Goal: Check status: Check status

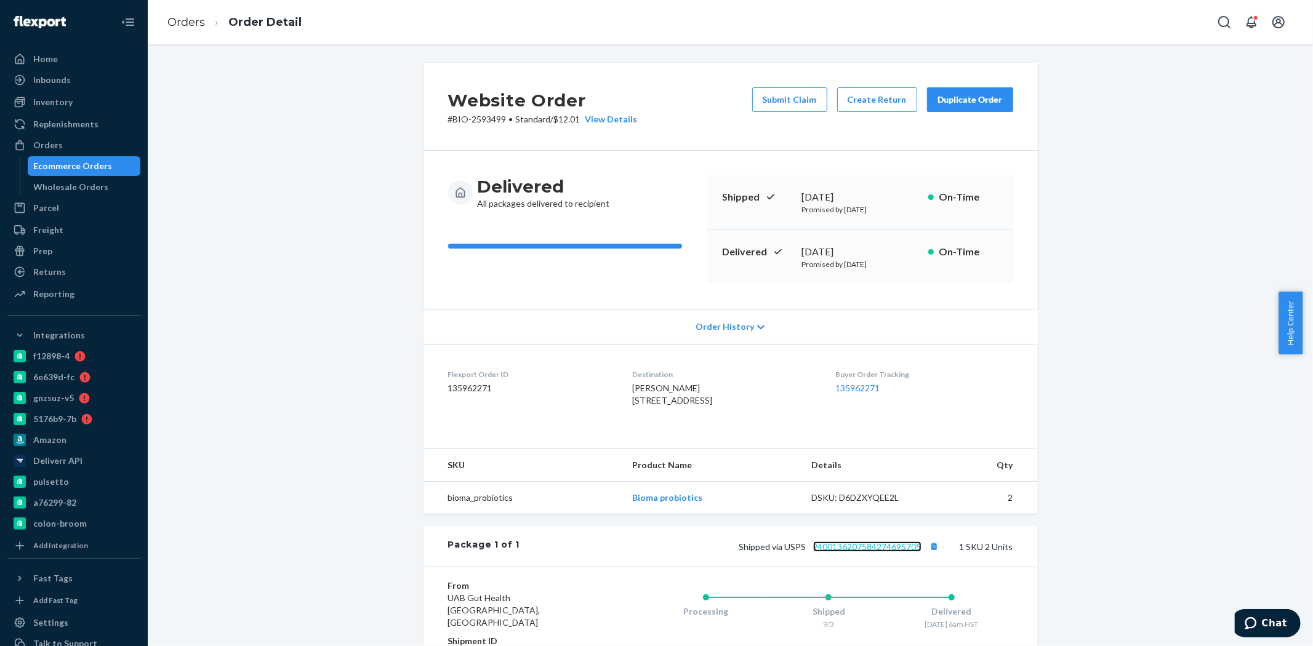
scroll to position [68, 0]
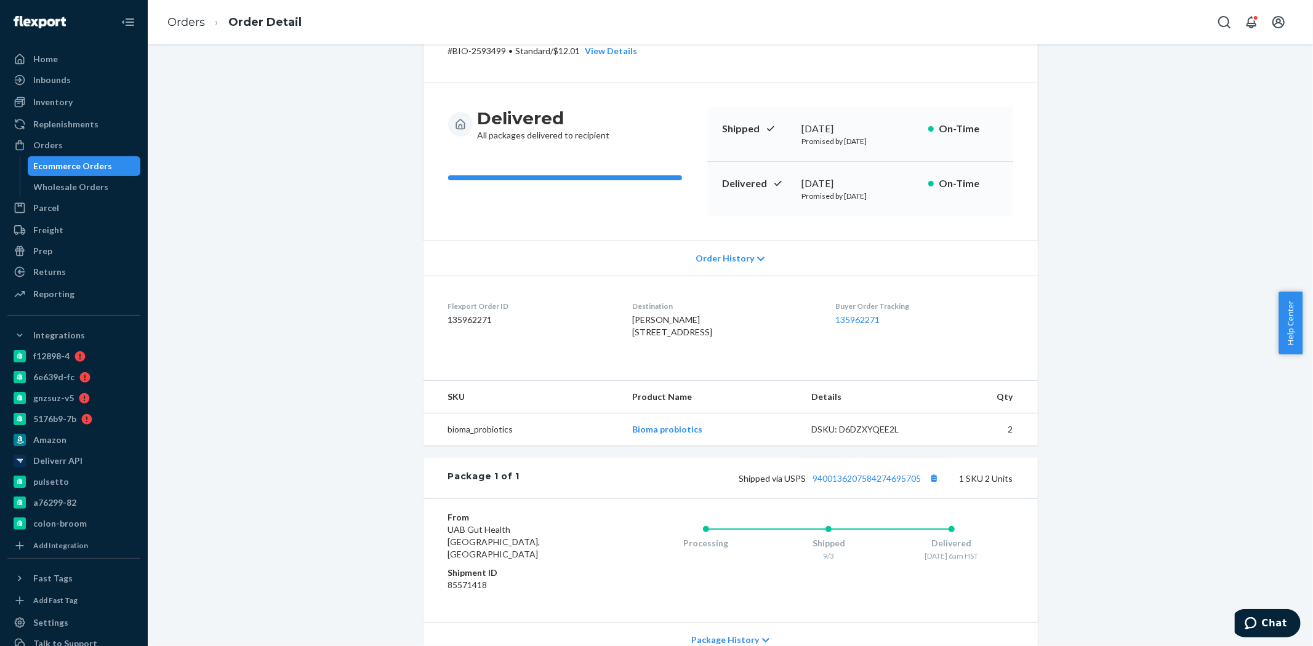
click at [70, 161] on div "Ecommerce Orders" at bounding box center [73, 166] width 79 height 12
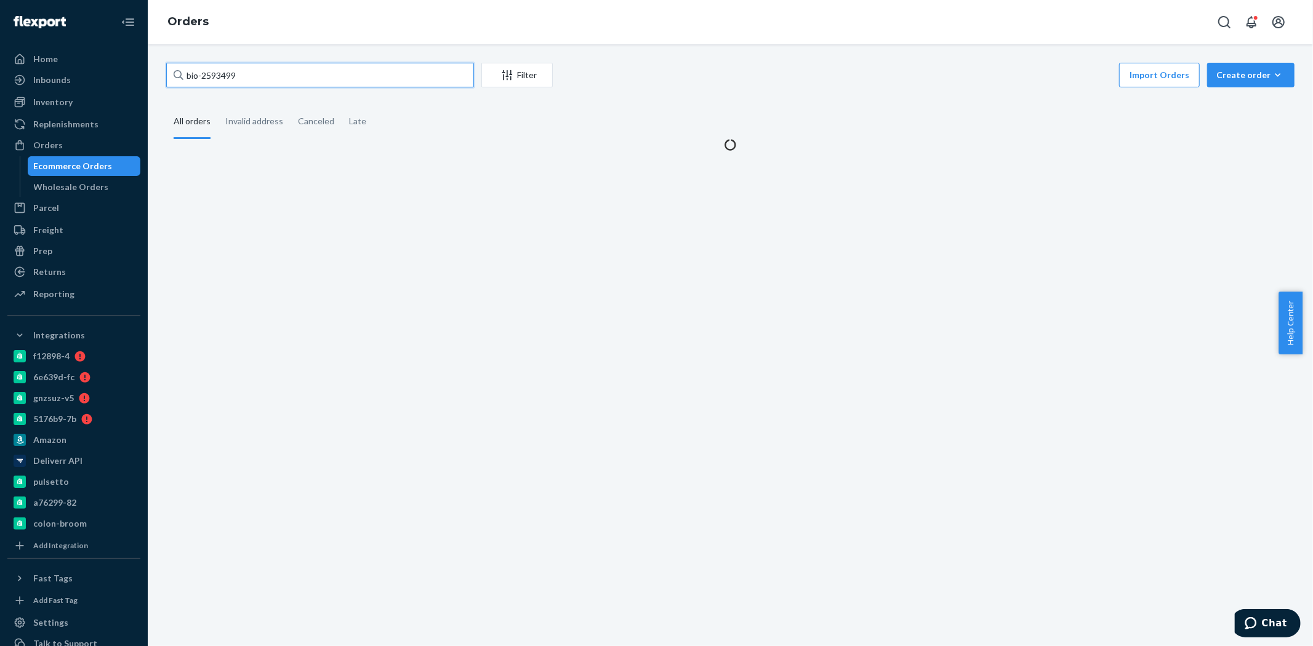
click at [211, 74] on input "bio-2593499" at bounding box center [320, 75] width 308 height 25
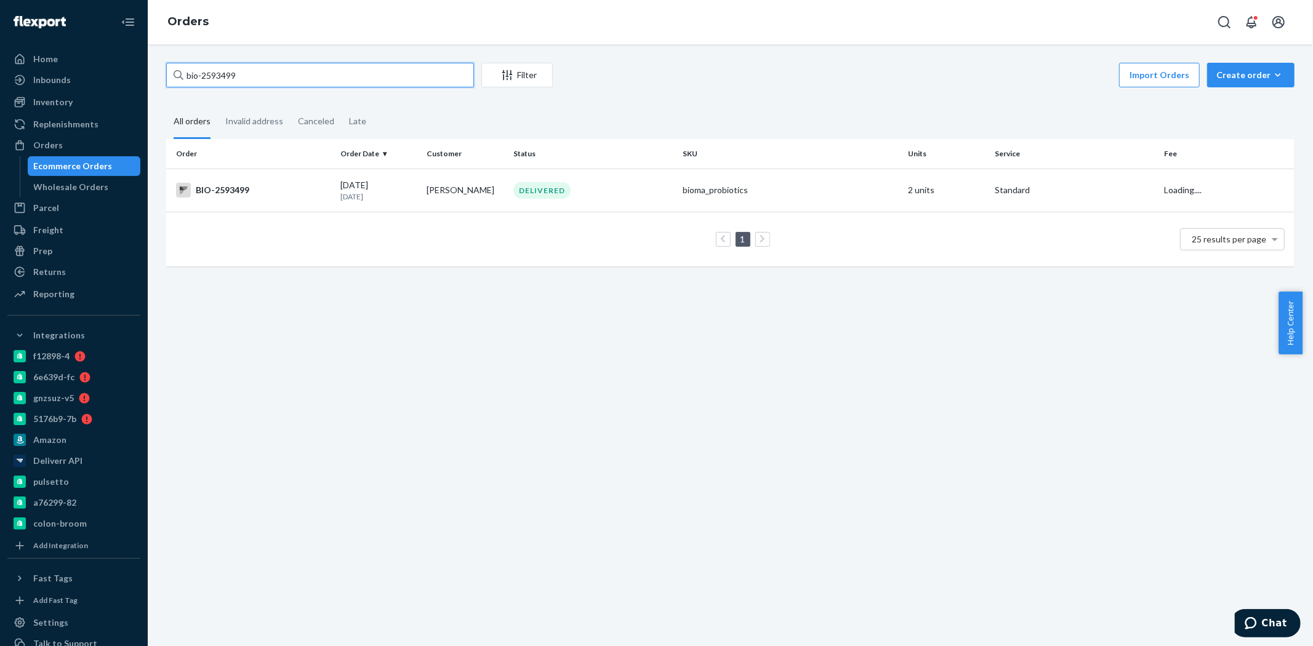
paste input "74665"
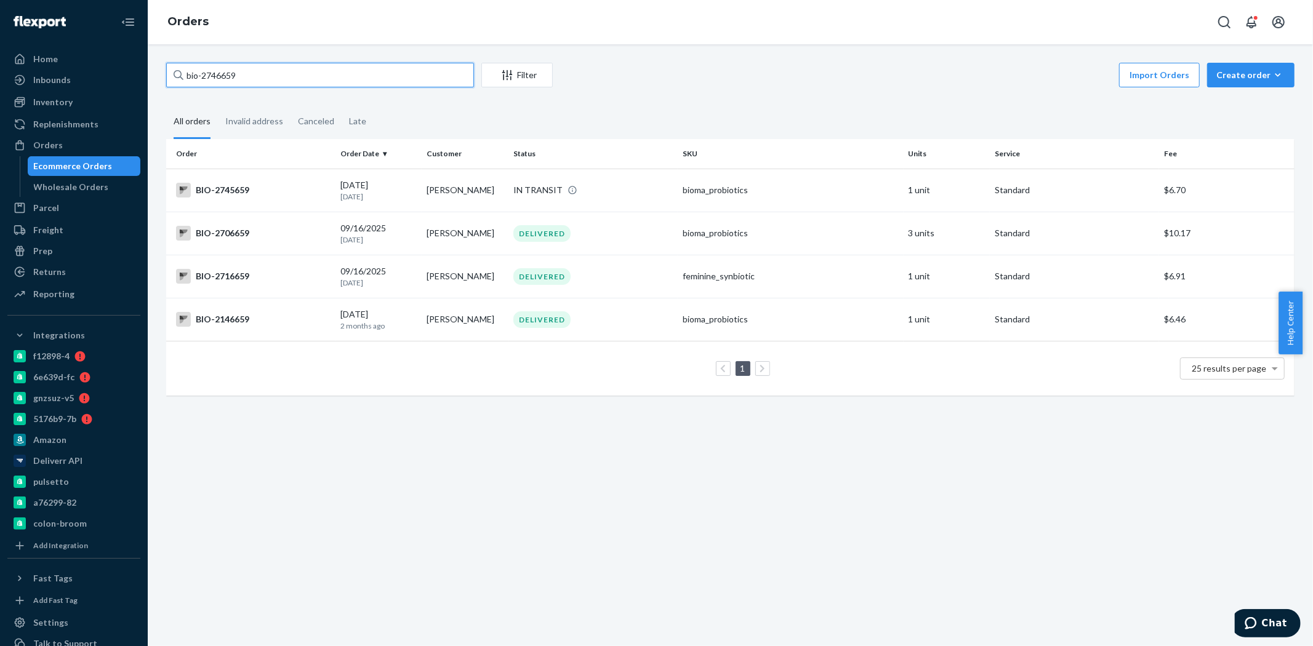
click at [220, 78] on input "bio-2746659" at bounding box center [320, 75] width 308 height 25
paste input "70"
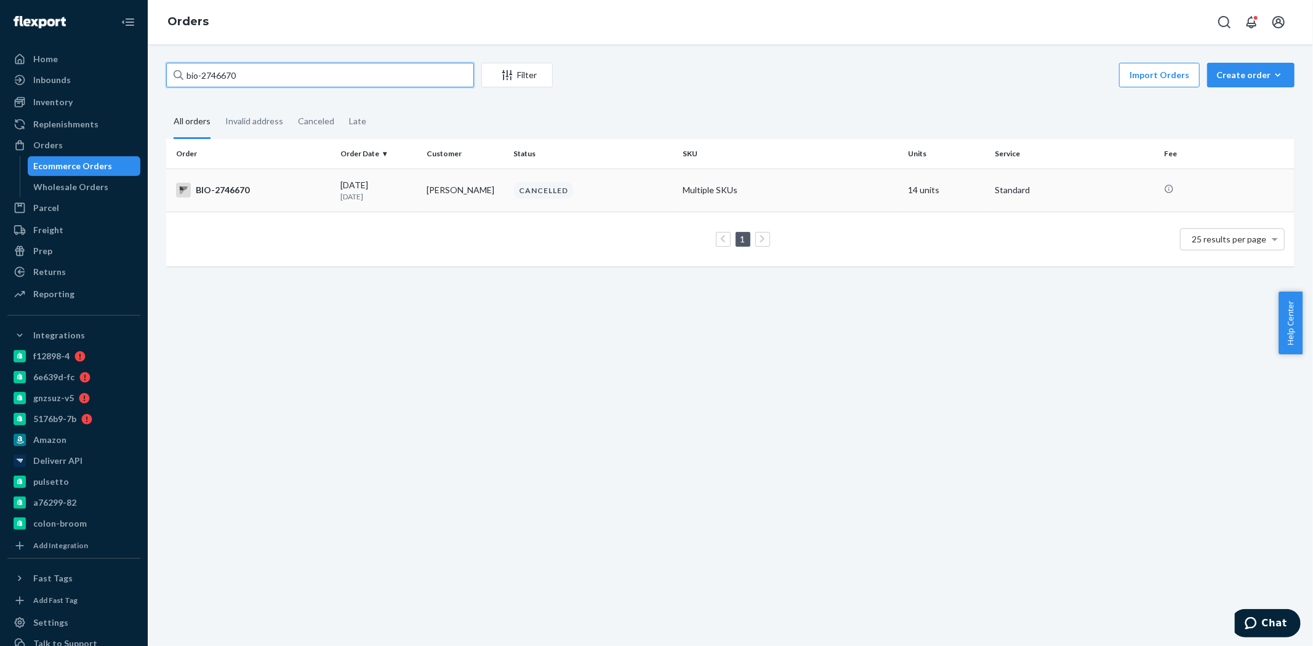
type input "bio-2746670"
click at [288, 188] on div "BIO-2746670" at bounding box center [253, 190] width 155 height 15
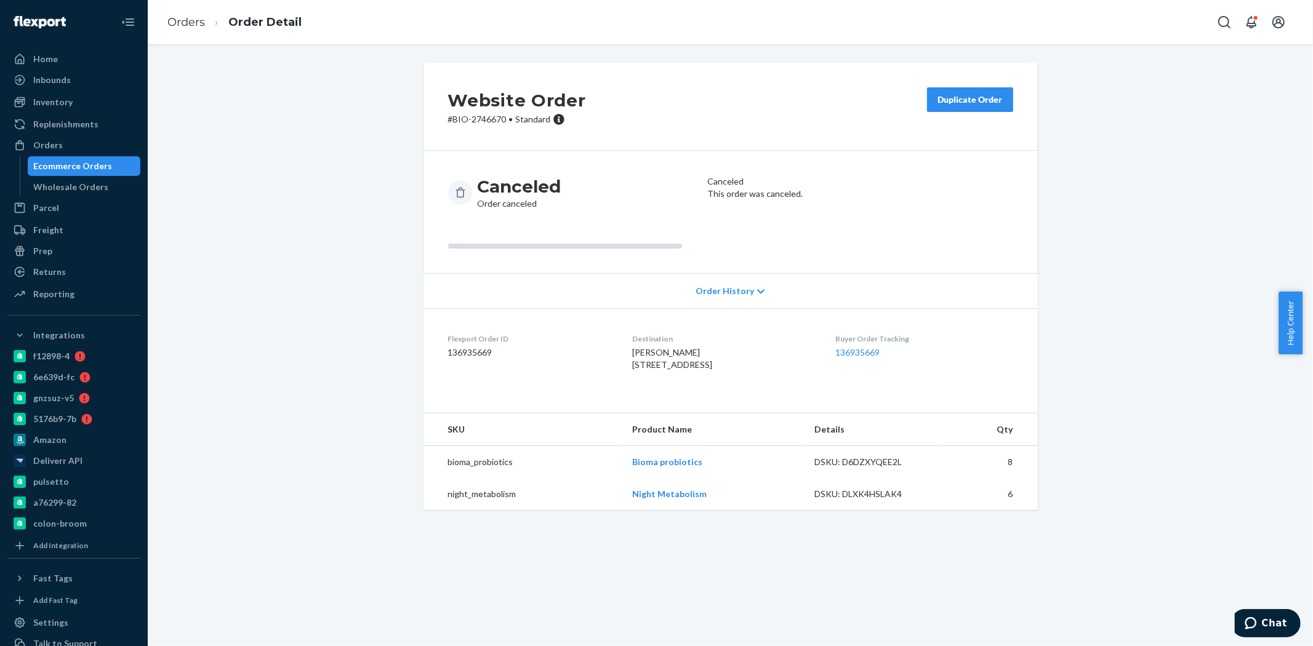
click at [731, 283] on div "Order History" at bounding box center [730, 290] width 614 height 35
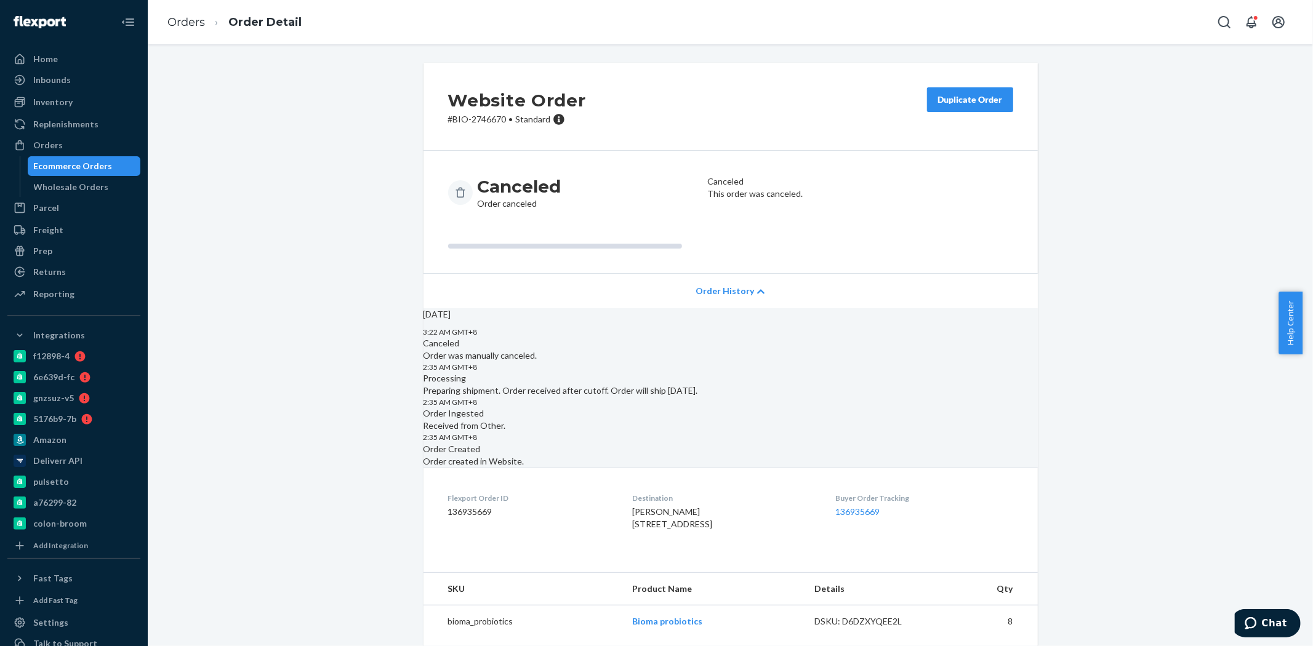
click at [483, 119] on p "# BIO-2746670 • Standard" at bounding box center [517, 119] width 138 height 12
copy p "2746670"
click at [63, 158] on div "Ecommerce Orders" at bounding box center [84, 166] width 111 height 17
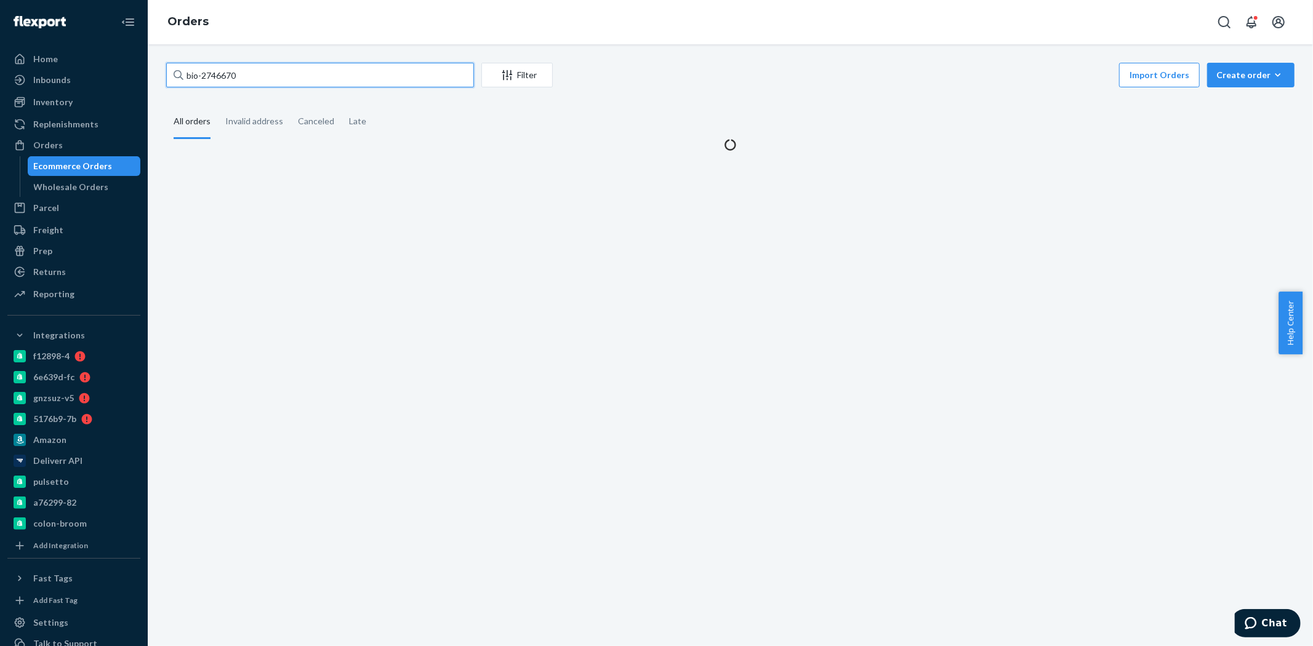
click at [228, 76] on input "bio-2746670" at bounding box center [320, 75] width 308 height 25
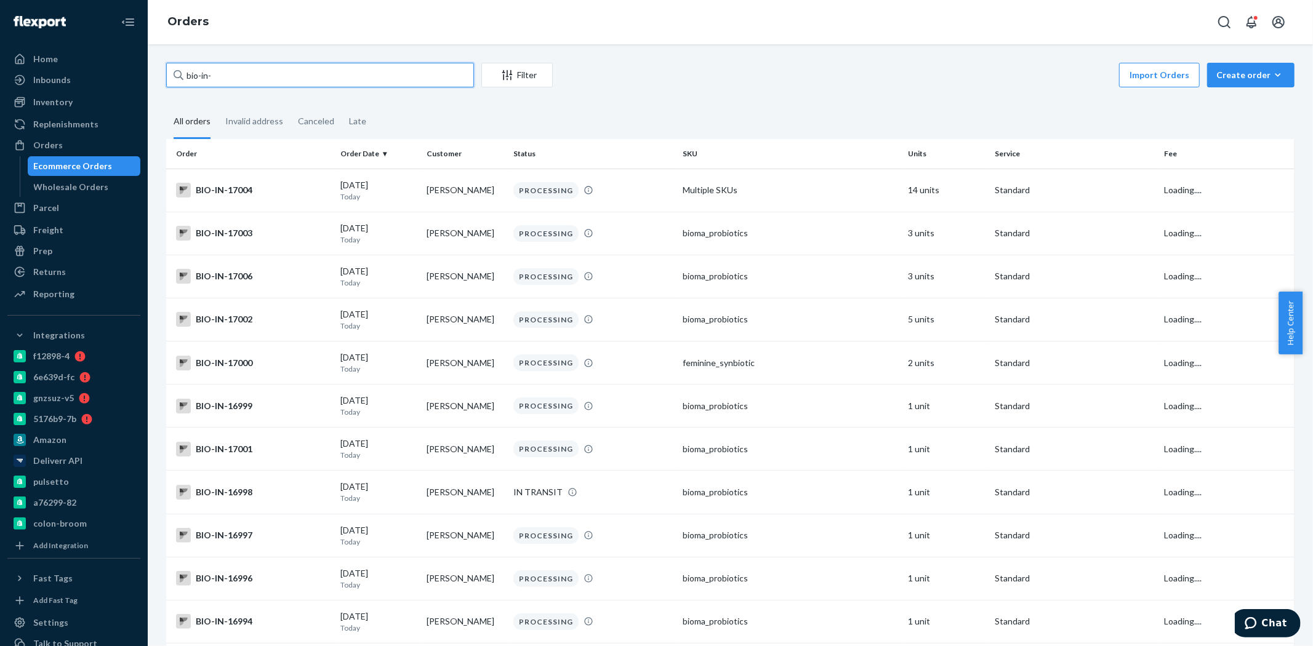
paste input "16648"
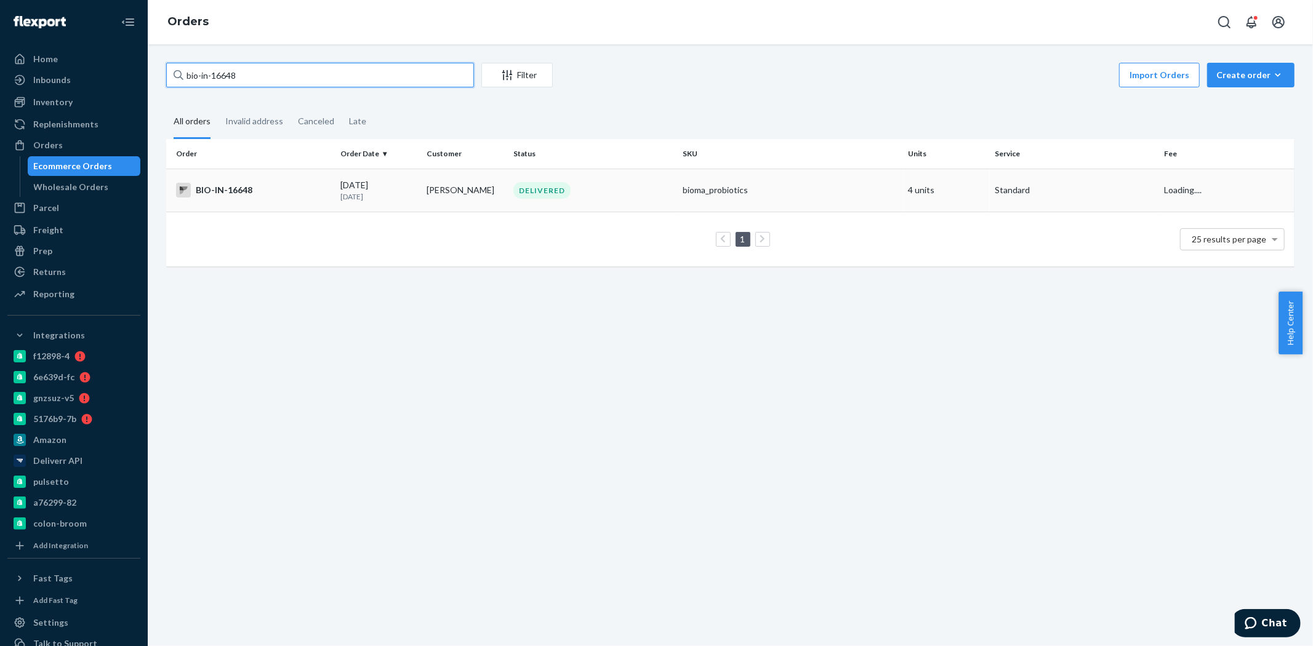
type input "bio-in-16648"
click at [262, 187] on div "BIO-IN-16648" at bounding box center [253, 190] width 155 height 15
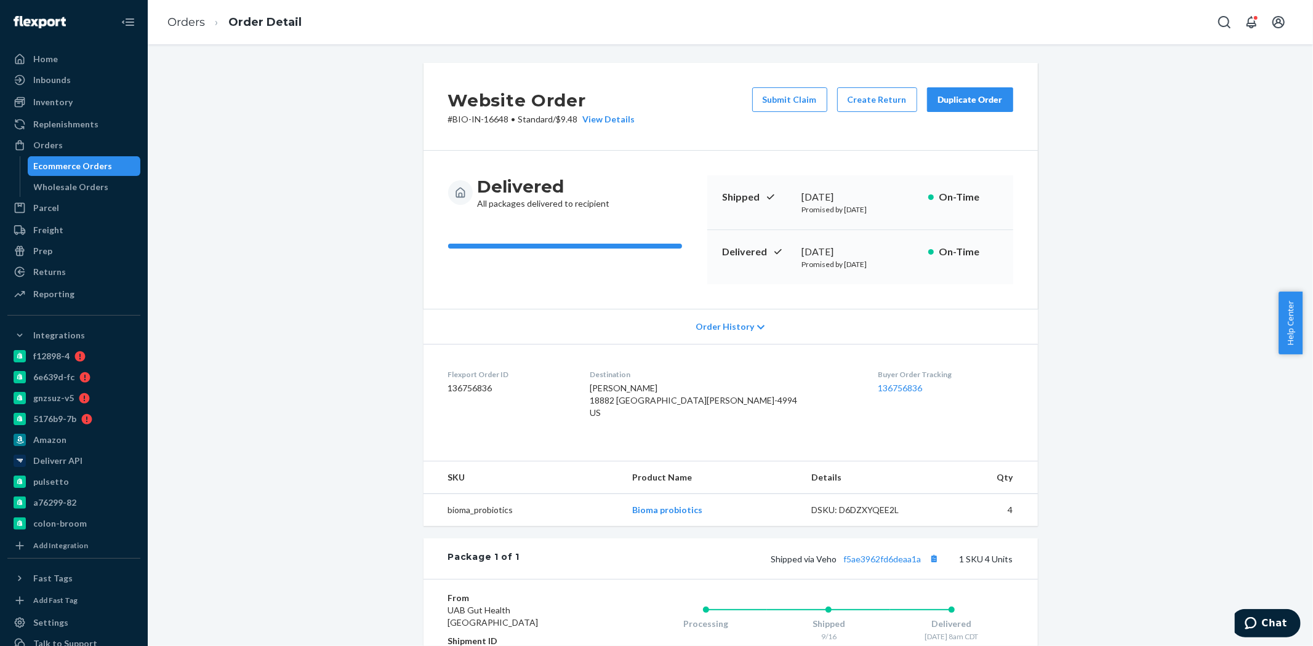
click at [75, 167] on div "Ecommerce Orders" at bounding box center [73, 166] width 79 height 12
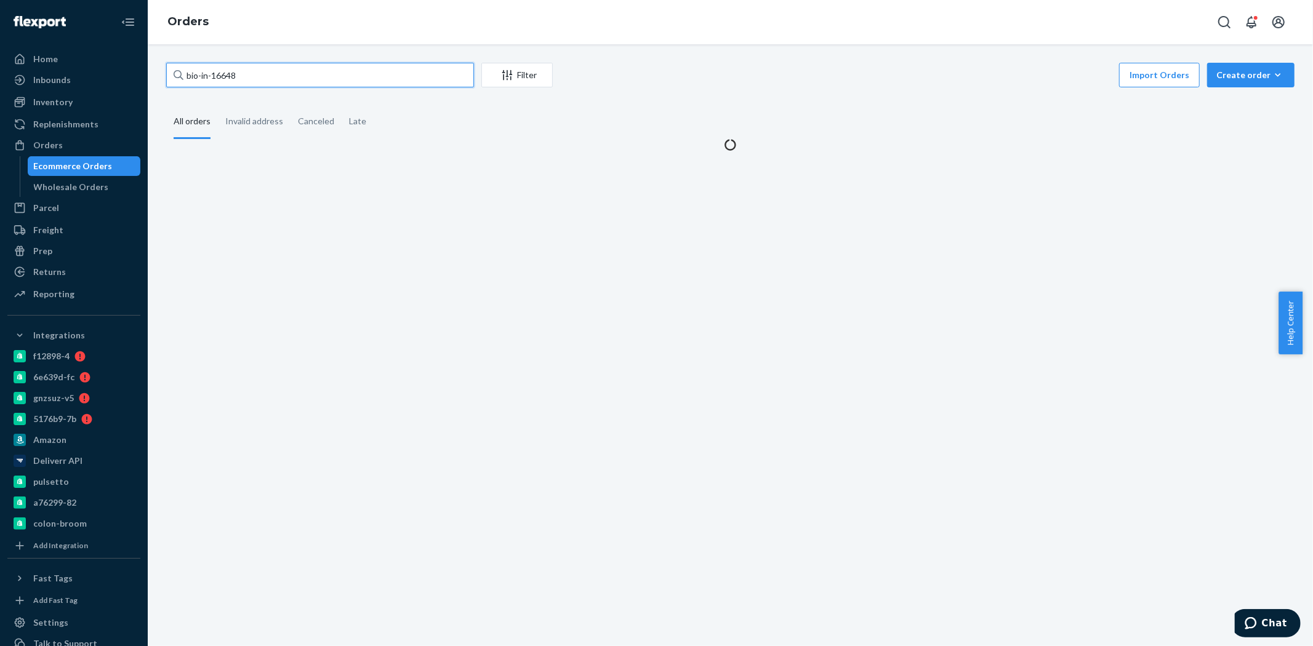
click at [229, 78] on input "bio-in-16648" at bounding box center [320, 75] width 308 height 25
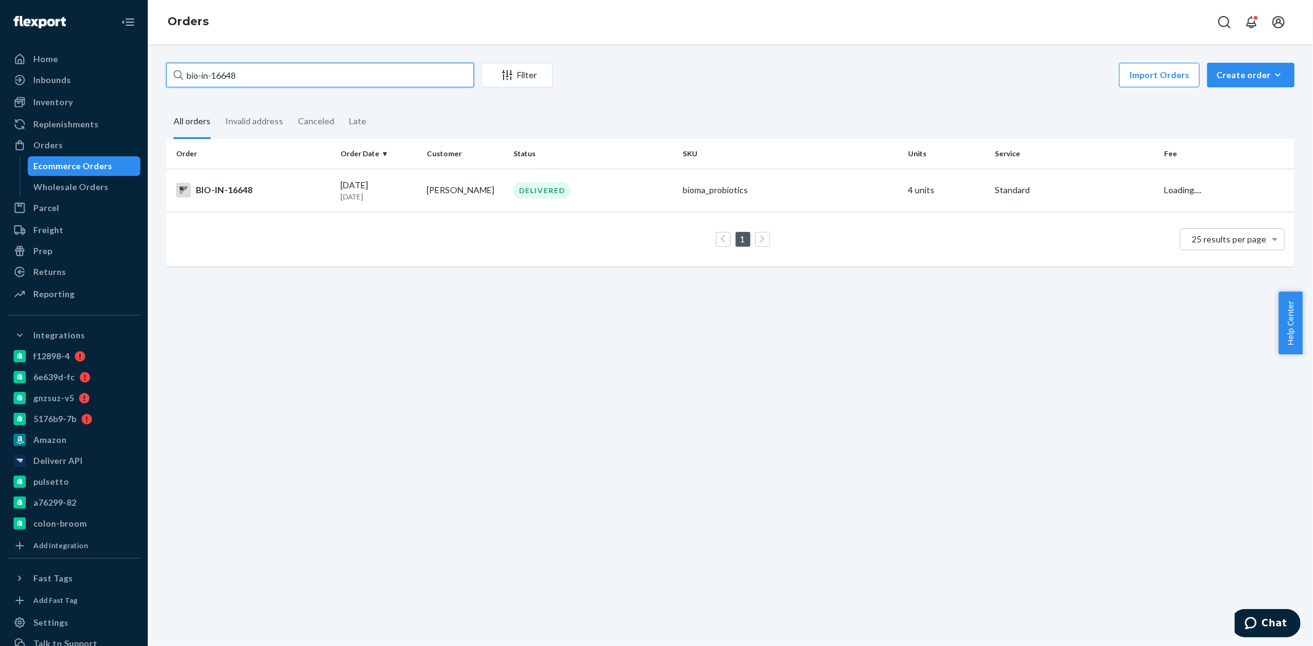
drag, startPoint x: 273, startPoint y: 72, endPoint x: 160, endPoint y: 80, distance: 112.9
click at [160, 79] on div "bio-in-16648 Filter Import Orders Create order Ecommerce order Removal order Al…" at bounding box center [730, 171] width 1147 height 216
paste input "BIO-IN-12776"
type input "BIO-IN-12776"
click at [292, 193] on div "BIO-IN-12776" at bounding box center [253, 190] width 155 height 15
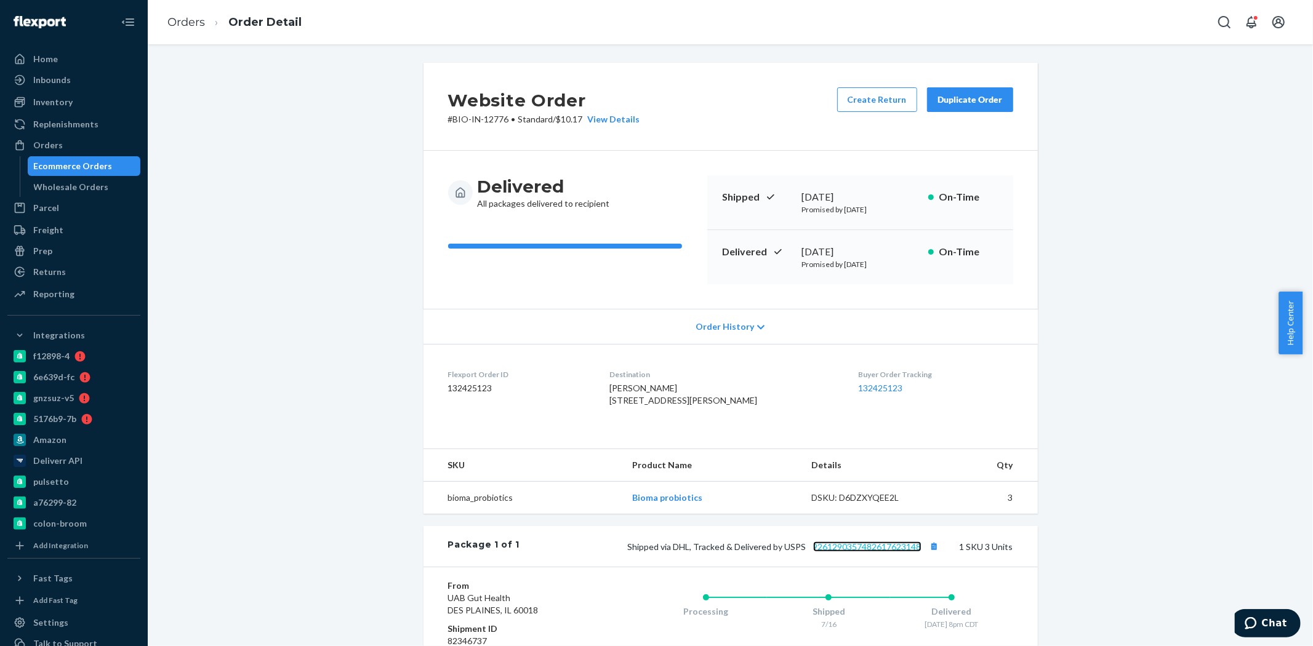
click at [868, 552] on link "9261290357482617623148" at bounding box center [867, 547] width 108 height 10
drag, startPoint x: 795, startPoint y: 247, endPoint x: 828, endPoint y: 249, distance: 32.7
click at [828, 249] on div "Delivered July 19, 2025 Promised by July 24, 2025 On-Time" at bounding box center [860, 257] width 306 height 54
copy div "July 19"
click at [52, 168] on div "Ecommerce Orders" at bounding box center [73, 166] width 79 height 12
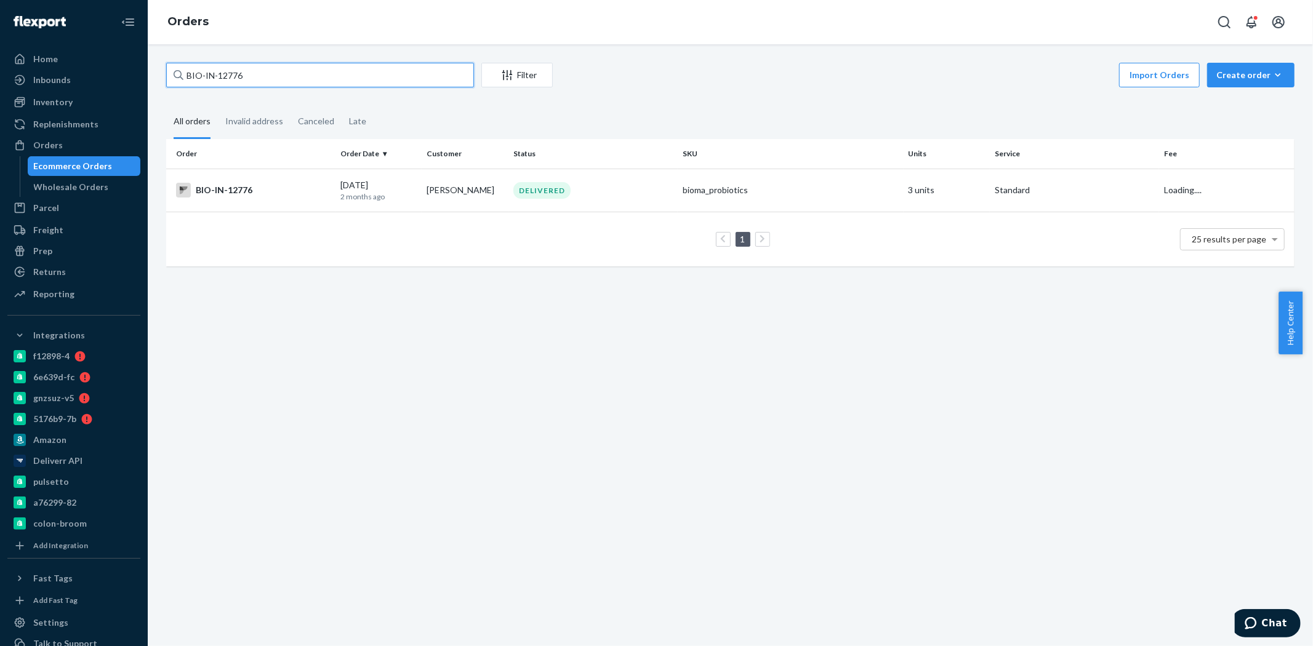
drag, startPoint x: 247, startPoint y: 75, endPoint x: 207, endPoint y: 77, distance: 40.1
click at [207, 77] on input "BIO-IN-12776" at bounding box center [320, 75] width 308 height 25
click at [253, 79] on input "BIO-IN-12776" at bounding box center [320, 75] width 308 height 25
paste input "2687093"
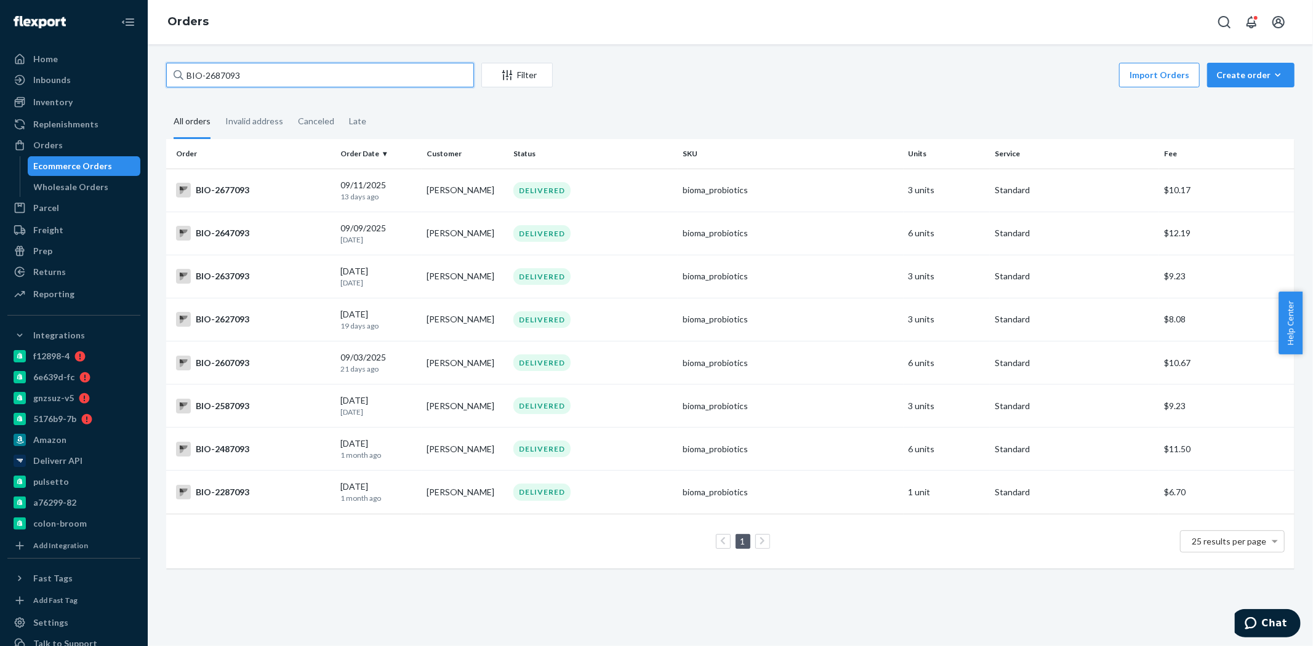
click at [225, 71] on input "BIO-2687093" at bounding box center [320, 75] width 308 height 25
click at [225, 70] on input "BIO-2687093" at bounding box center [320, 75] width 308 height 25
paste input "86"
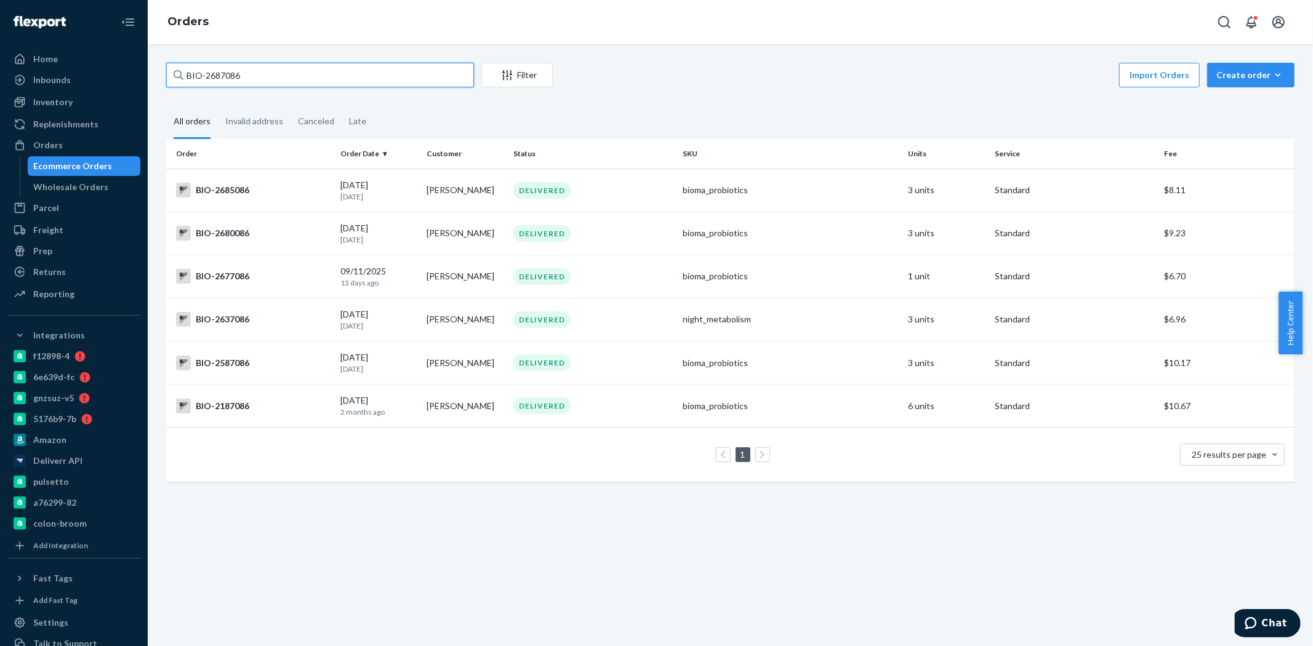
click at [234, 76] on input "BIO-2687086" at bounding box center [320, 75] width 308 height 25
paste input "2687093"
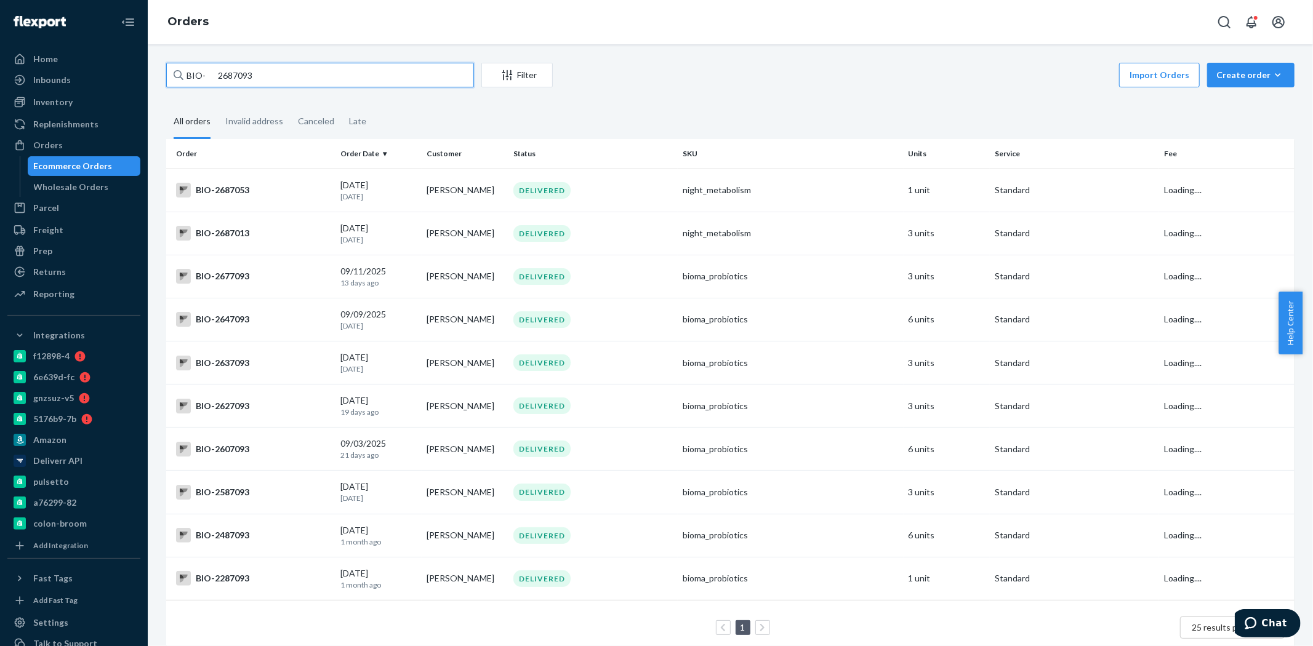
click at [212, 71] on input "BIO- 2687093" at bounding box center [320, 75] width 308 height 25
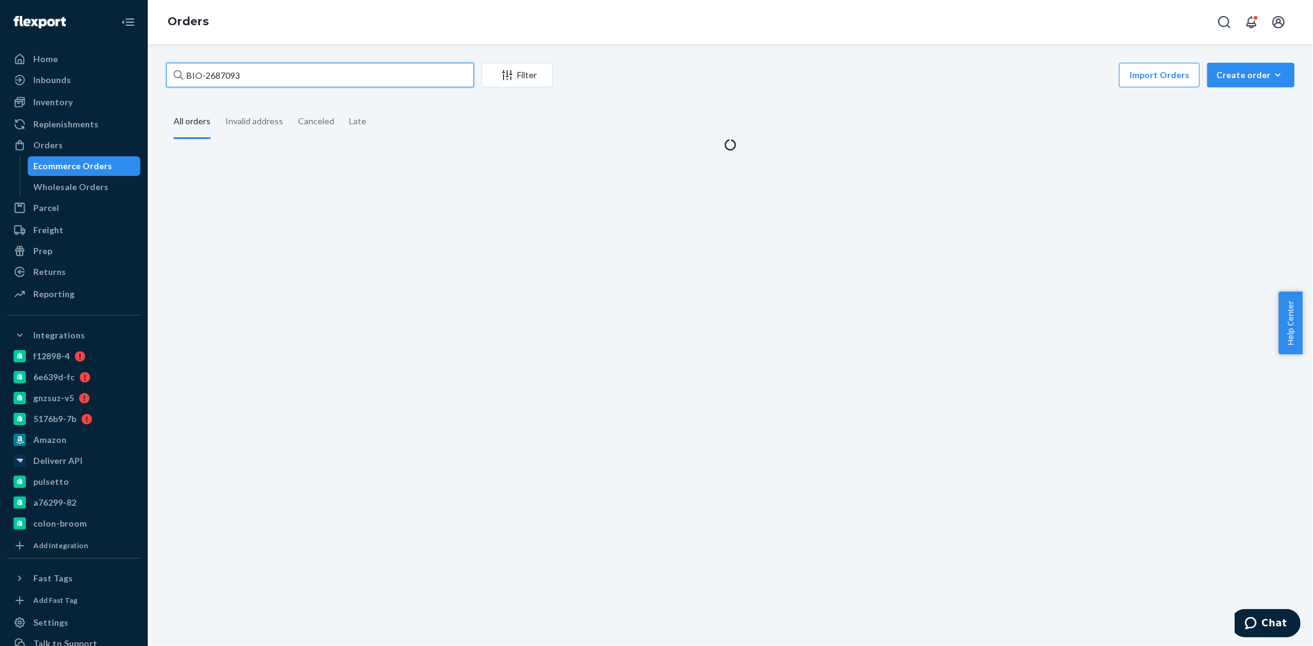
click at [254, 80] on input "BIO-2687093" at bounding box center [320, 75] width 308 height 25
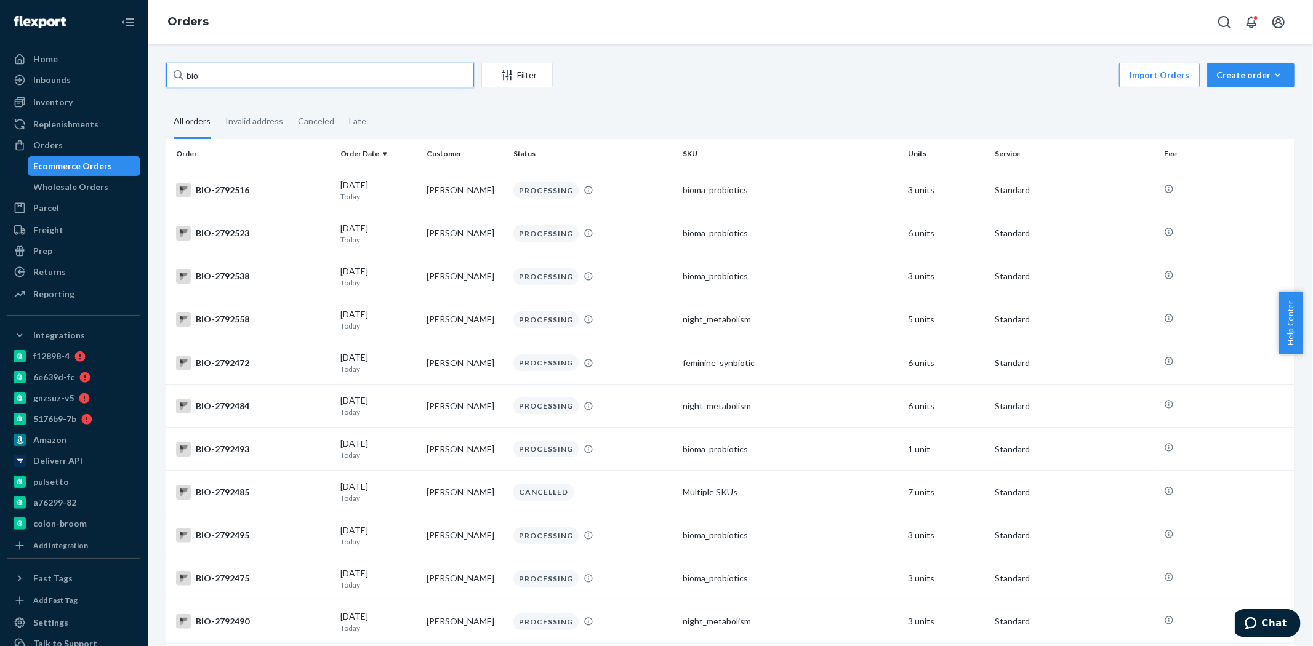
paste input "2687093"
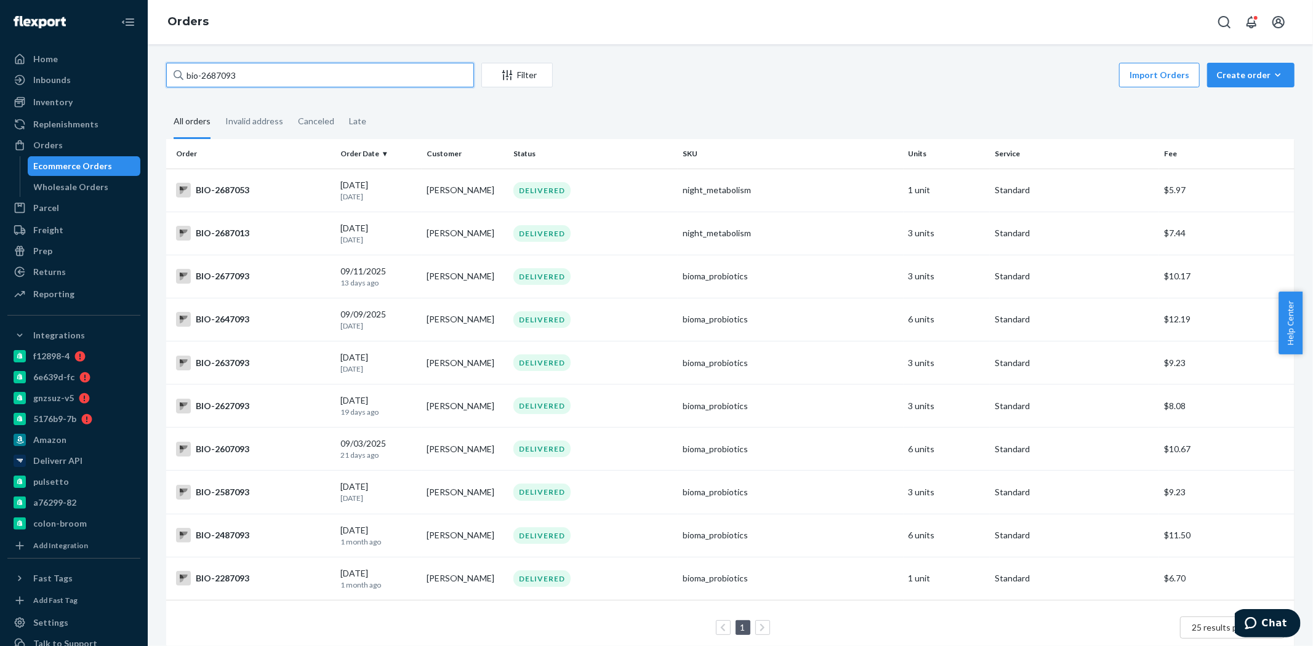
type input "bio-2687093"
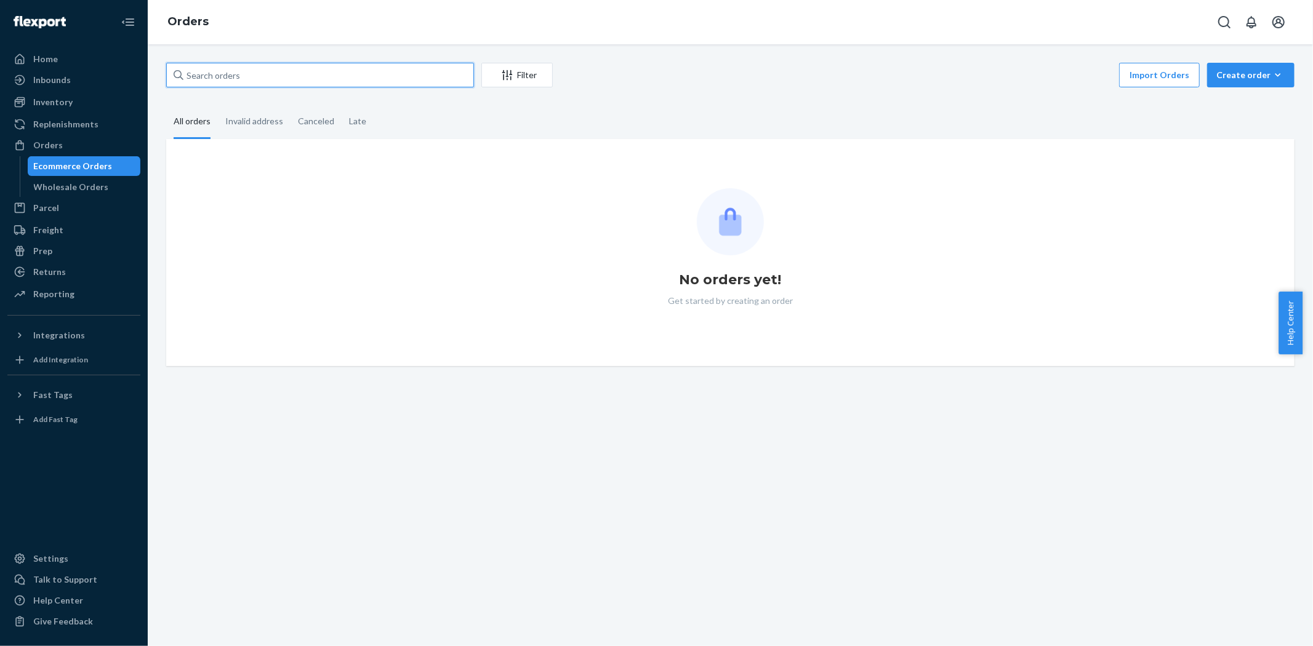
click at [287, 83] on input "text" at bounding box center [320, 75] width 308 height 25
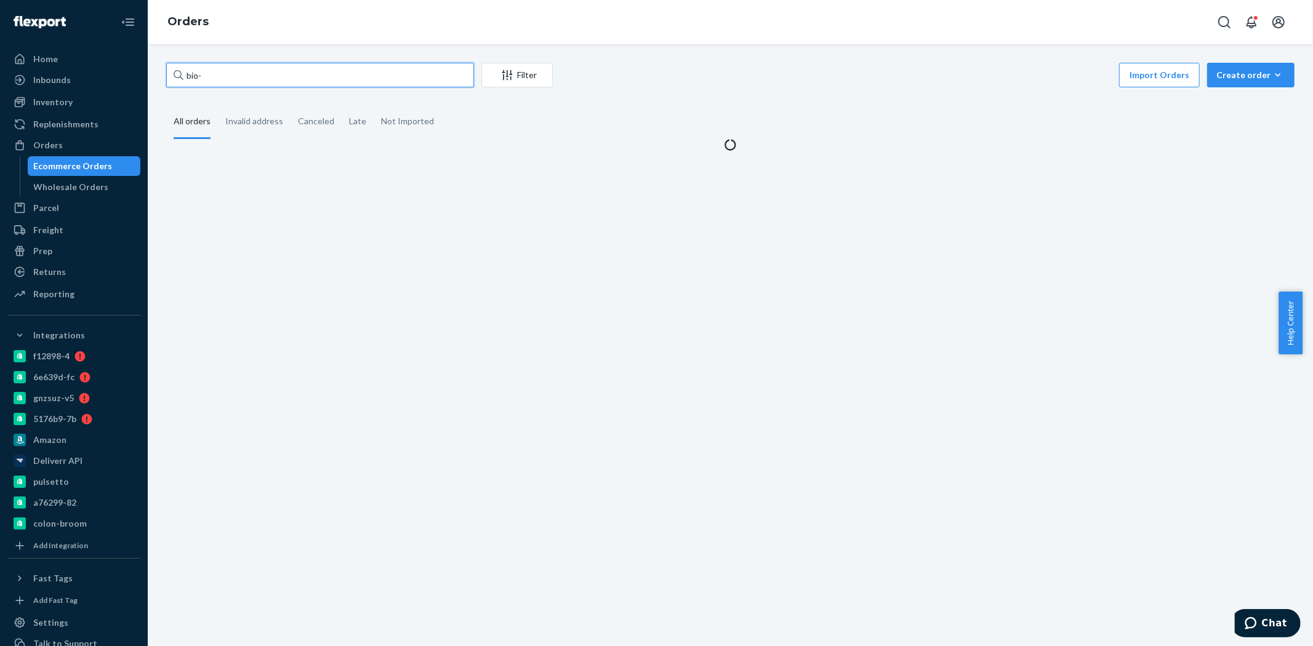
paste input "2746672"
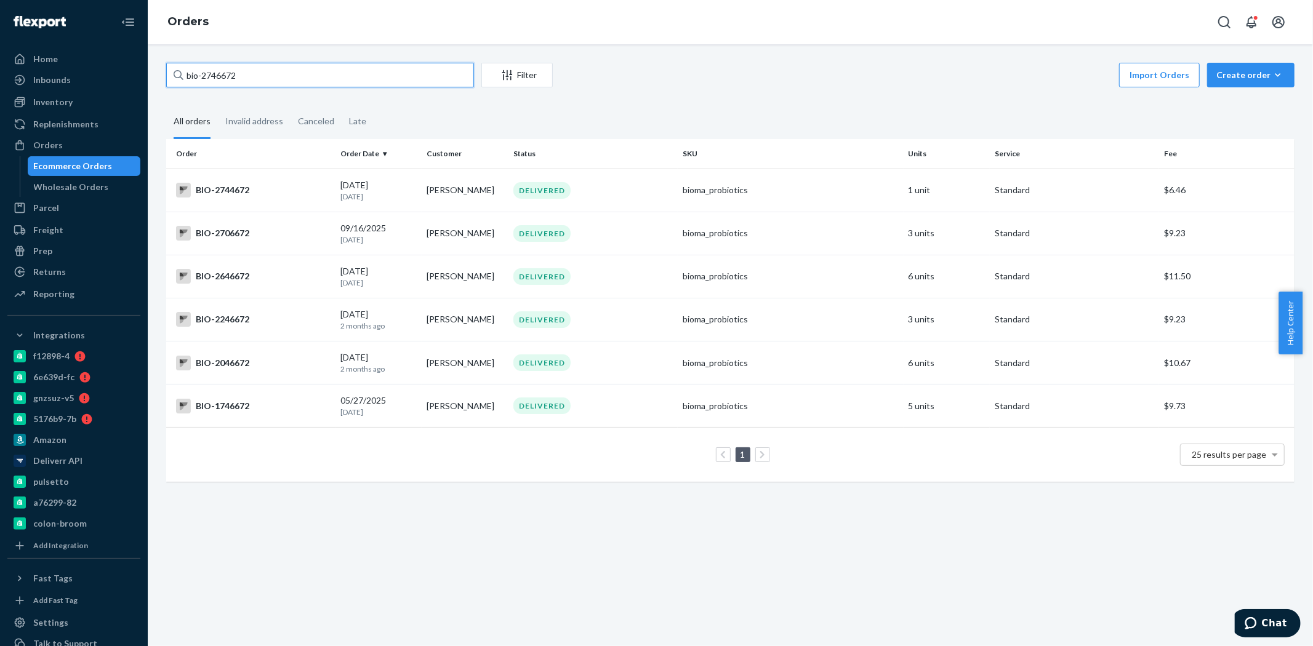
type input "bio-2746672"
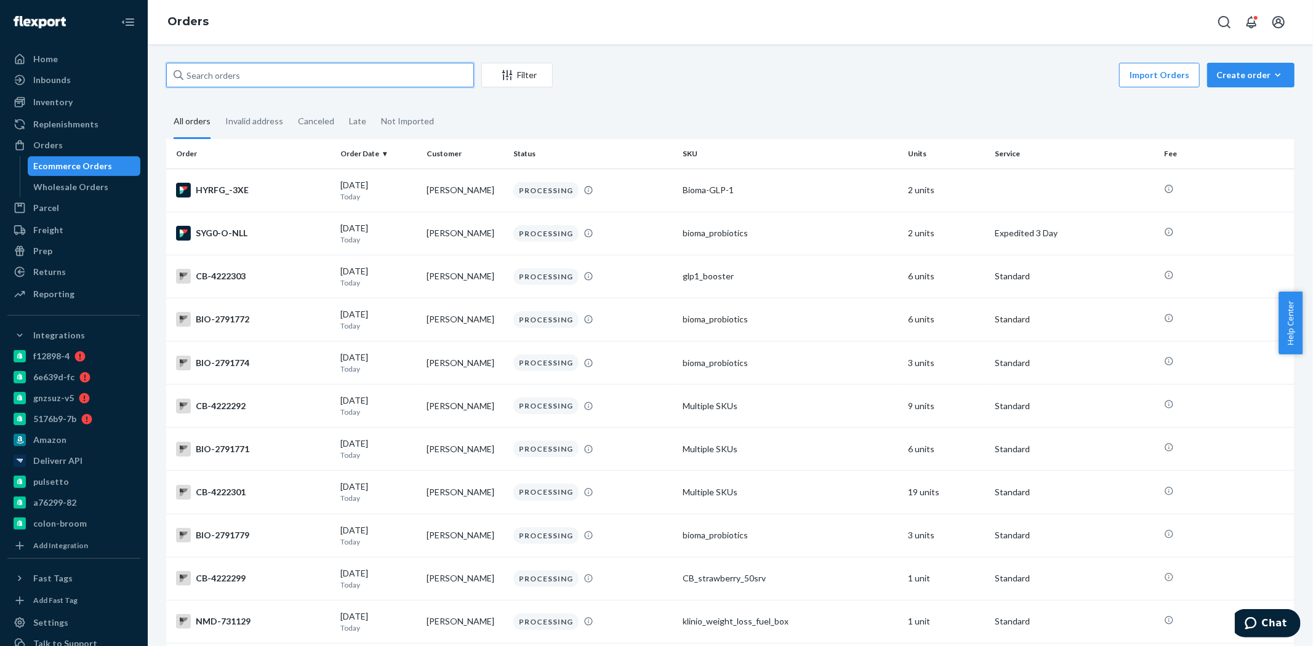
click at [262, 63] on input "text" at bounding box center [320, 75] width 308 height 25
paste input "17004"
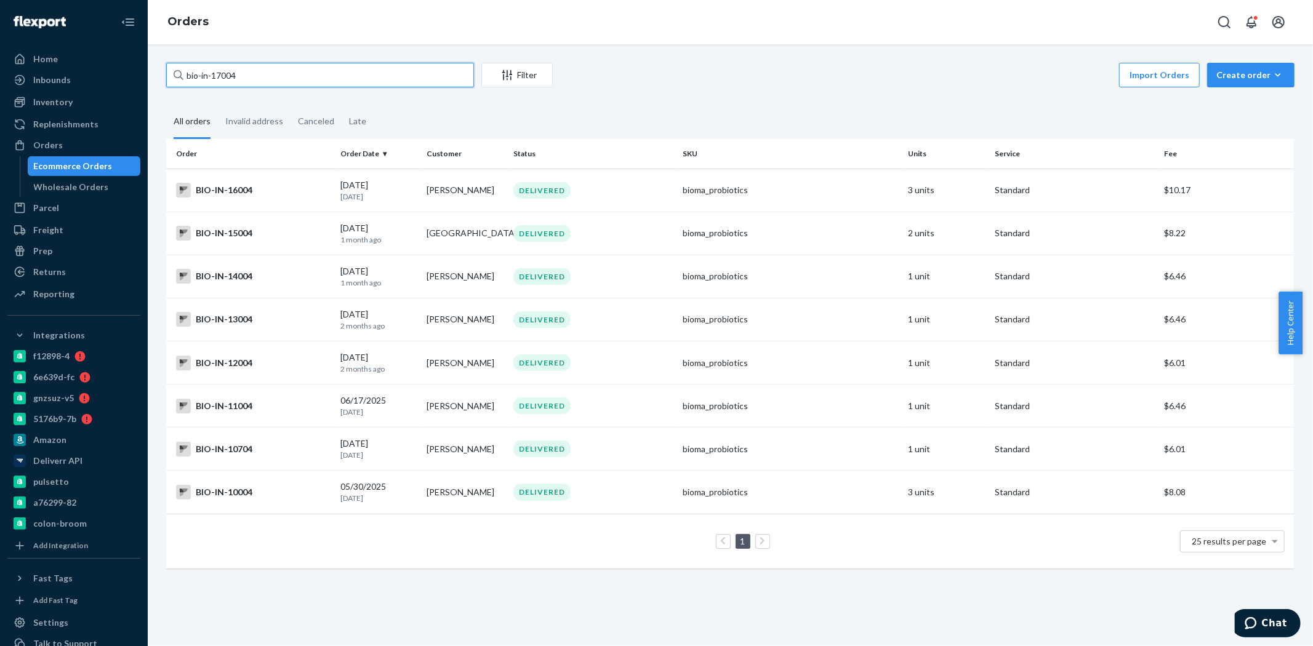
type input "bio-in-17004"
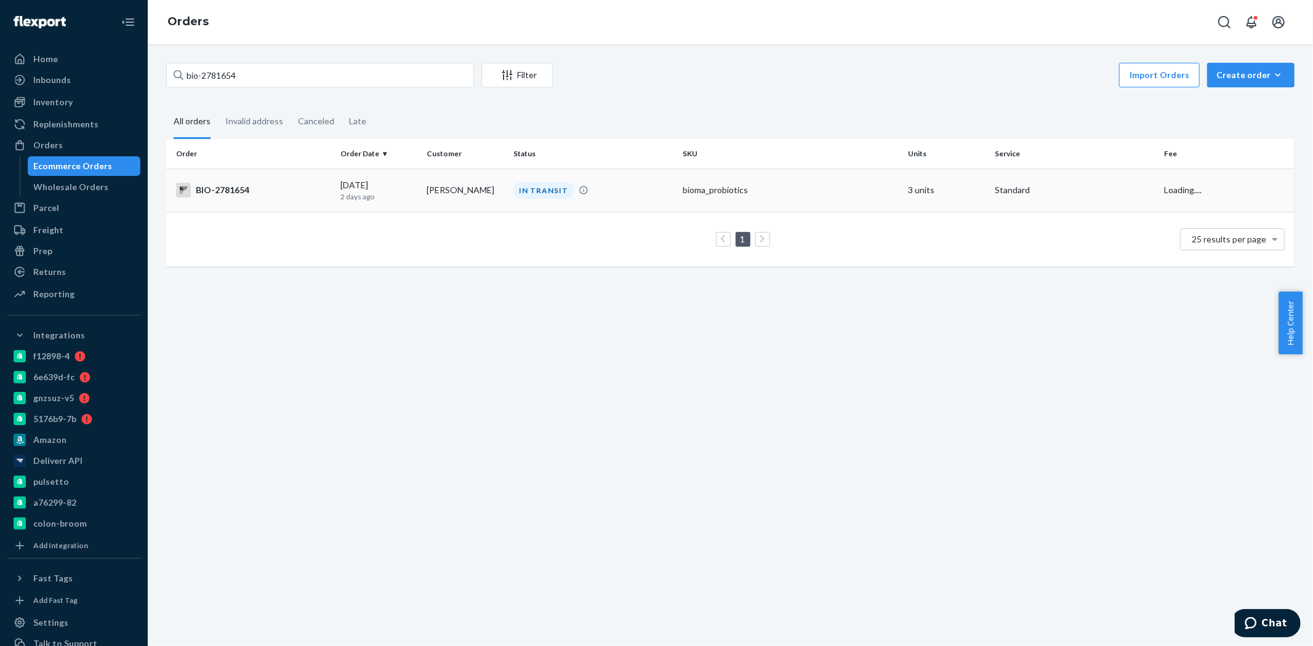
type input "bio-2781654"
click at [243, 188] on div "BIO-2781654" at bounding box center [253, 190] width 155 height 15
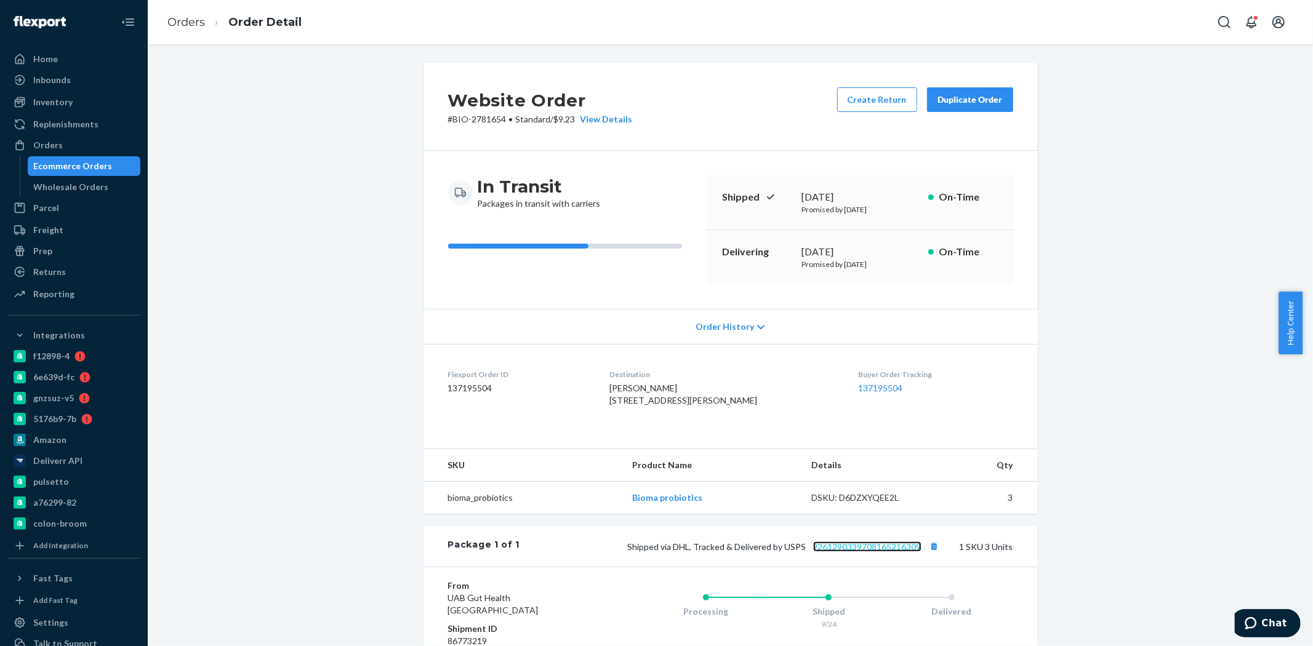
click at [840, 552] on link "9261290339708165216309" at bounding box center [867, 547] width 108 height 10
click at [81, 167] on div "Ecommerce Orders" at bounding box center [73, 166] width 79 height 12
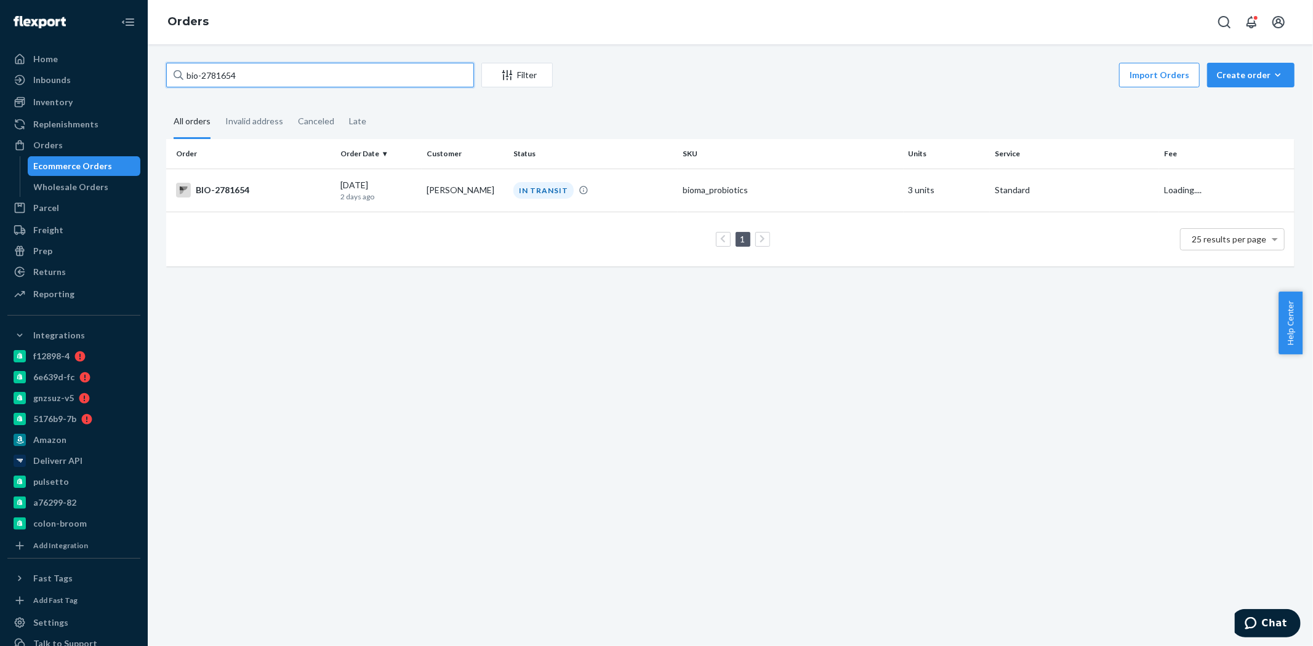
click at [218, 77] on input "bio-2781654" at bounding box center [320, 75] width 308 height 25
paste input "4311"
type input "bio-2784311"
click at [254, 187] on div "BIO-2784311" at bounding box center [253, 190] width 155 height 15
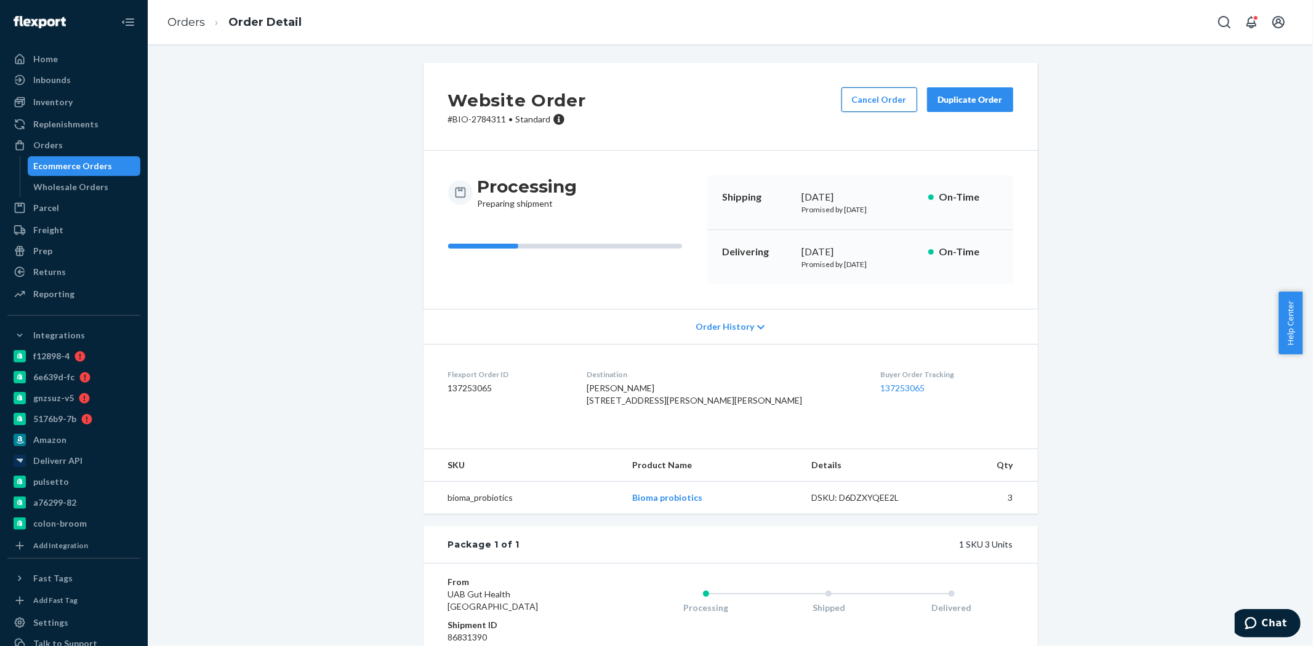
click at [886, 107] on button "Cancel Order" at bounding box center [879, 99] width 76 height 25
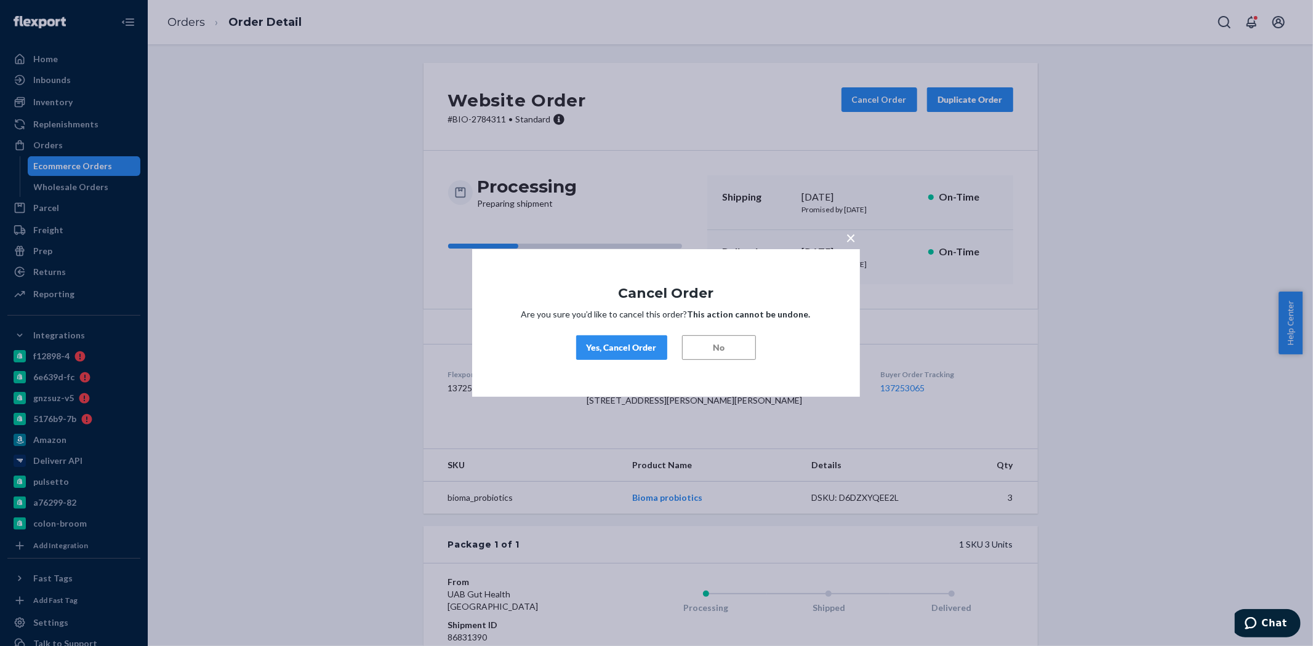
click at [632, 346] on div "Yes, Cancel Order" at bounding box center [622, 348] width 70 height 12
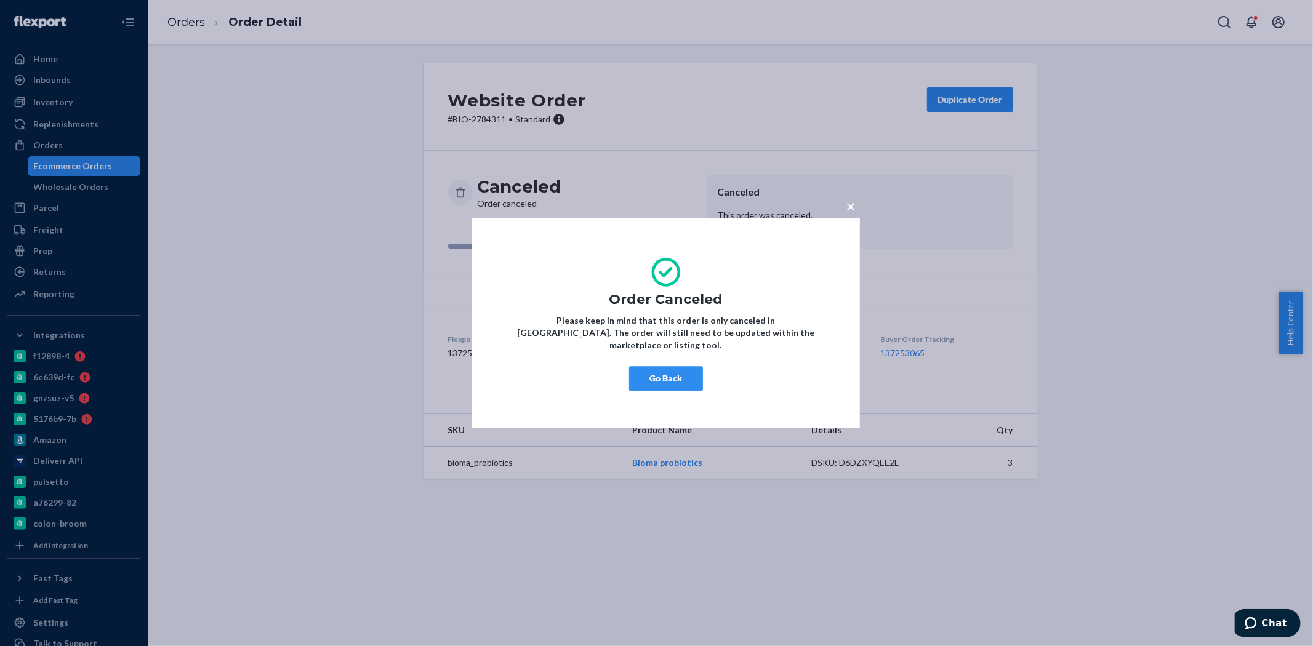
click at [852, 213] on span "×" at bounding box center [851, 206] width 10 height 21
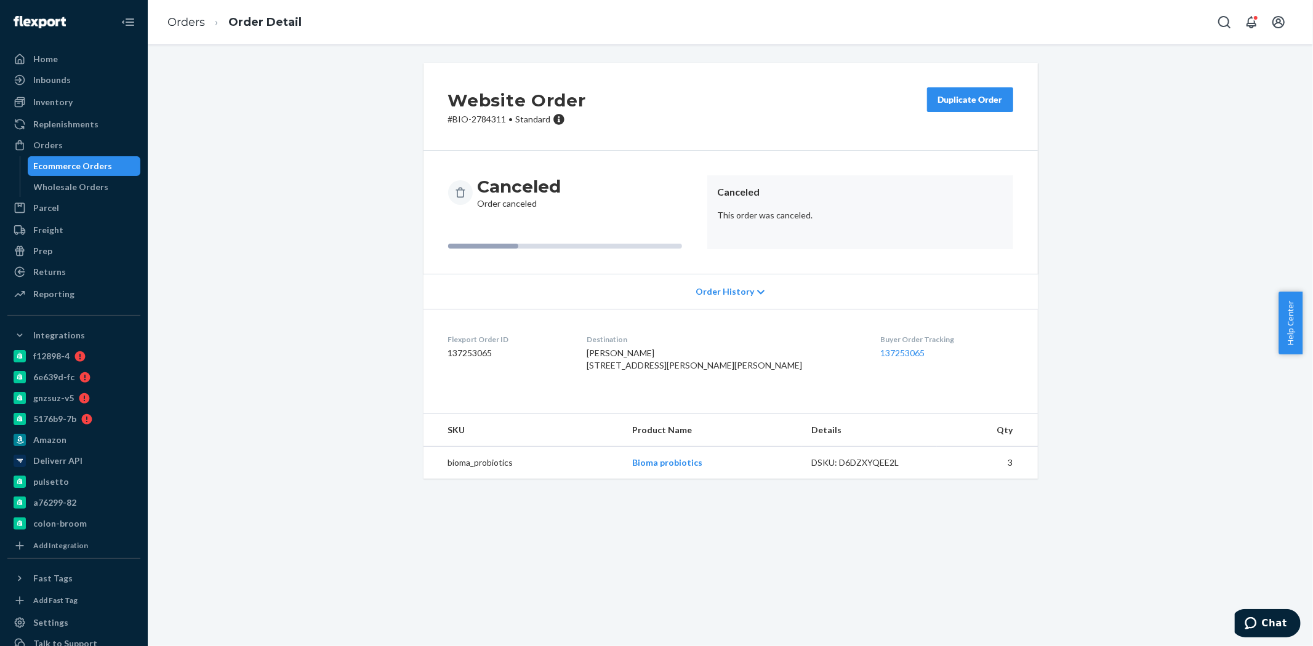
click at [103, 171] on div "Ecommerce Orders" at bounding box center [73, 166] width 79 height 12
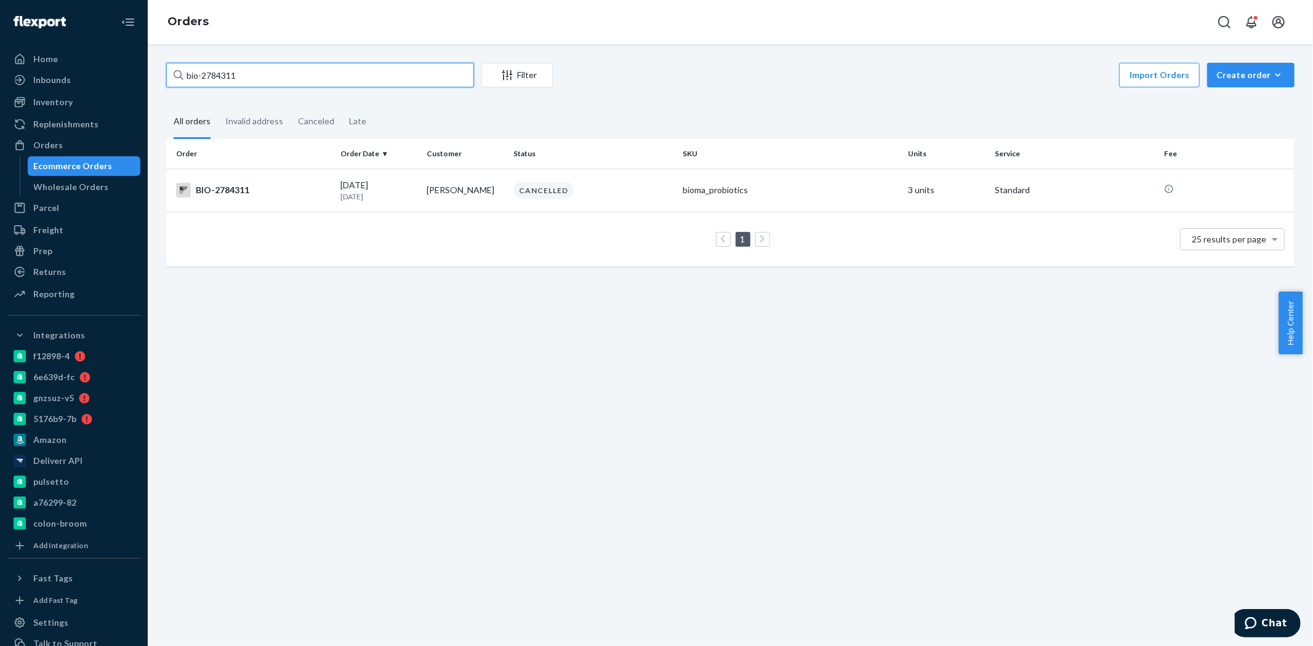
click at [223, 68] on input "bio-2784311" at bounding box center [320, 75] width 308 height 25
paste input "46748"
type input "bio-2746748"
click at [284, 193] on div "BIO-2746748" at bounding box center [253, 190] width 155 height 15
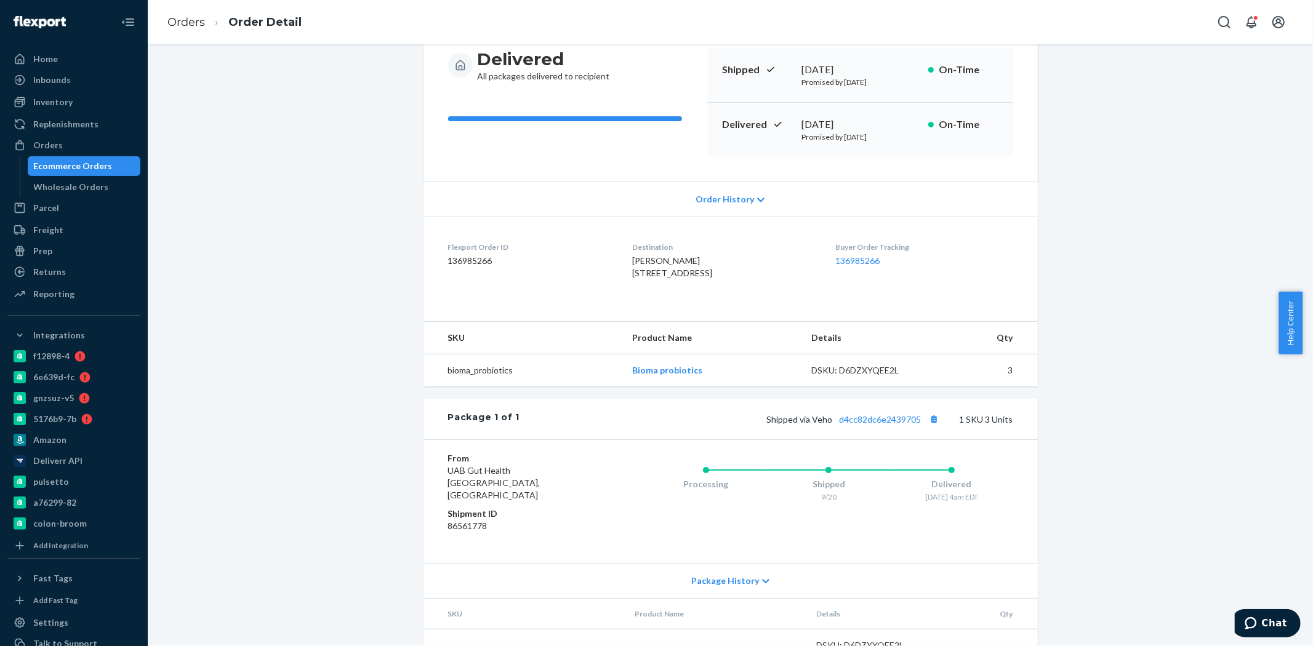
scroll to position [137, 0]
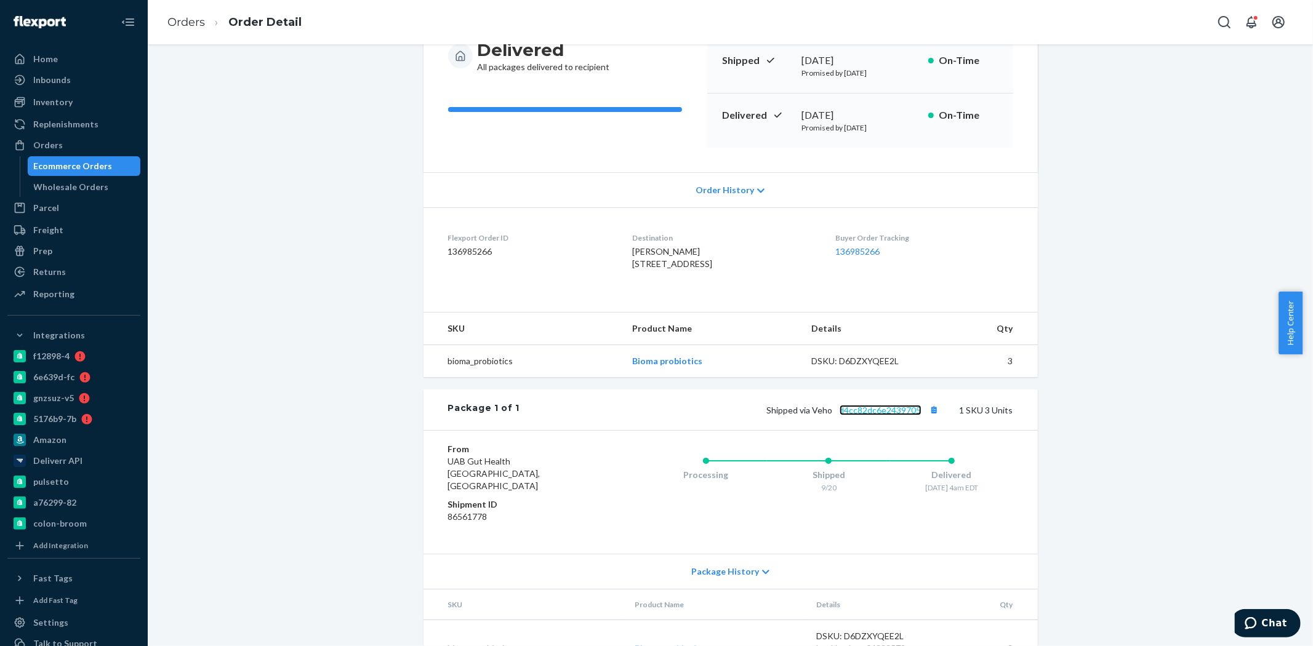
click at [875, 415] on link "d4cc82dc6e2439705" at bounding box center [881, 410] width 82 height 10
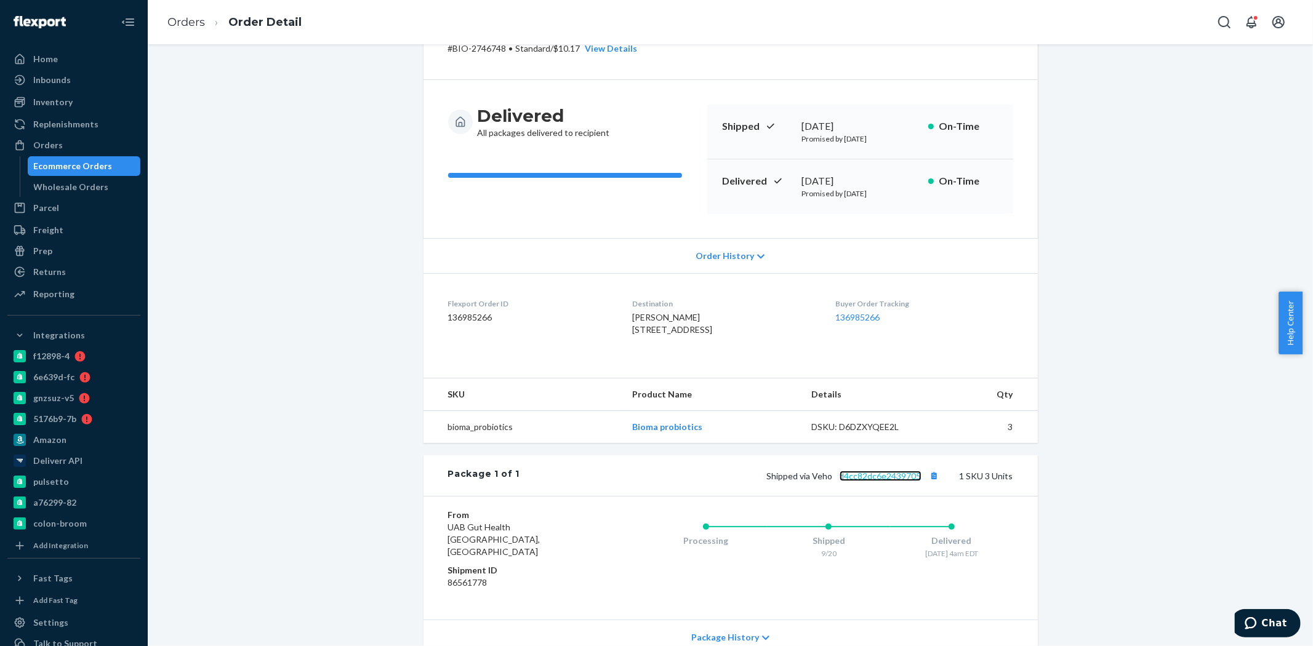
scroll to position [0, 0]
